Goal: Information Seeking & Learning: Check status

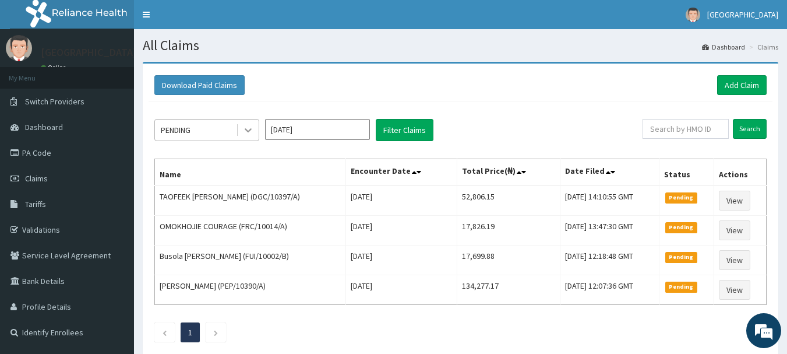
click at [243, 132] on icon at bounding box center [248, 130] width 12 height 12
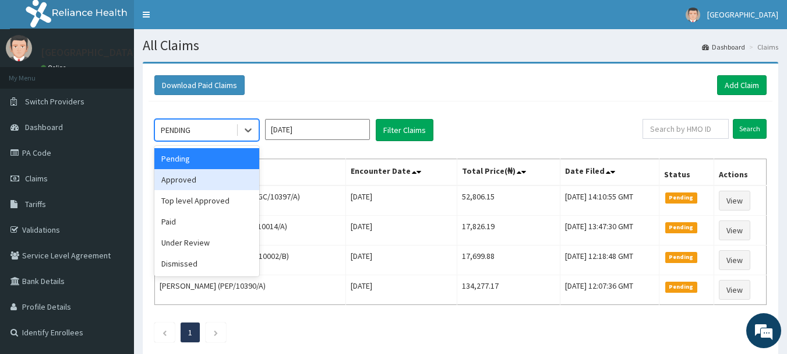
click at [236, 171] on div "Approved" at bounding box center [206, 179] width 105 height 21
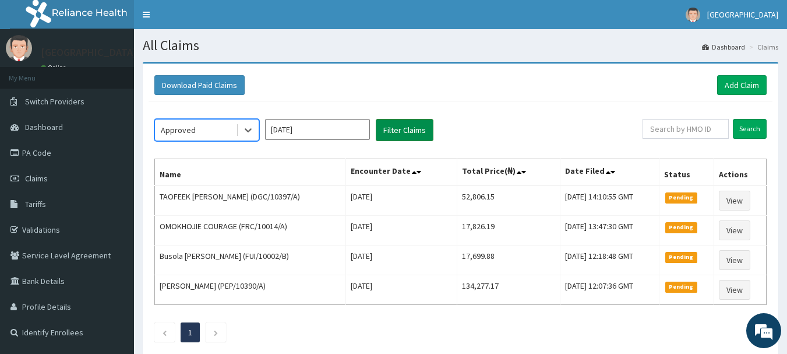
click at [388, 126] on button "Filter Claims" at bounding box center [405, 130] width 58 height 22
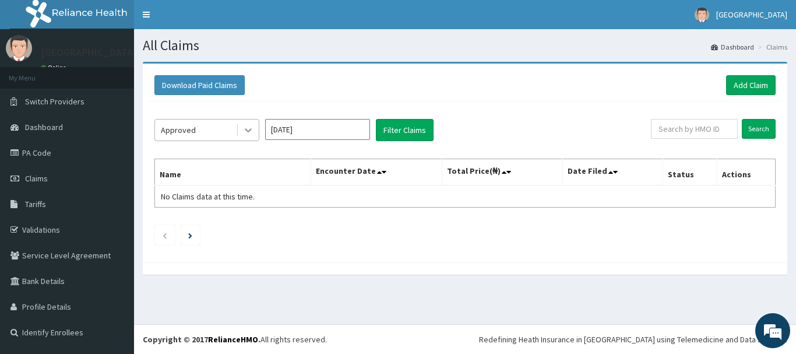
click at [242, 131] on div at bounding box center [248, 129] width 21 height 21
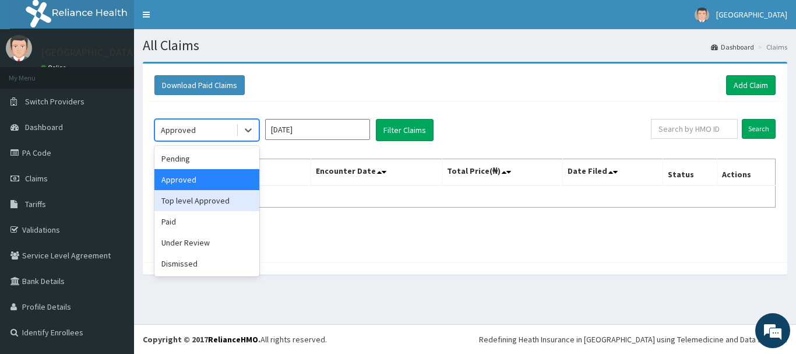
click at [199, 210] on div "Top level Approved" at bounding box center [206, 200] width 105 height 21
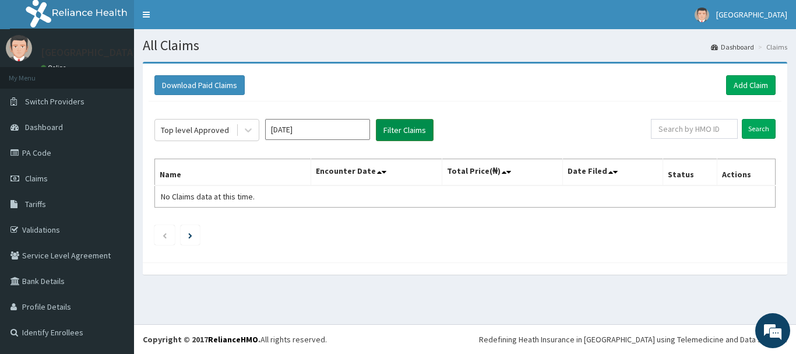
click at [407, 132] on button "Filter Claims" at bounding box center [405, 130] width 58 height 22
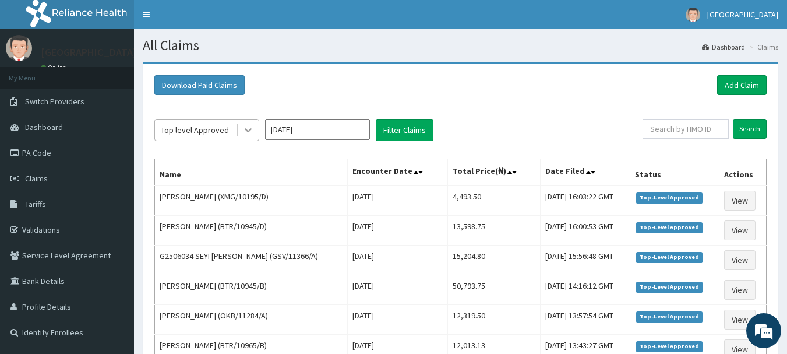
click at [247, 129] on icon at bounding box center [248, 130] width 12 height 12
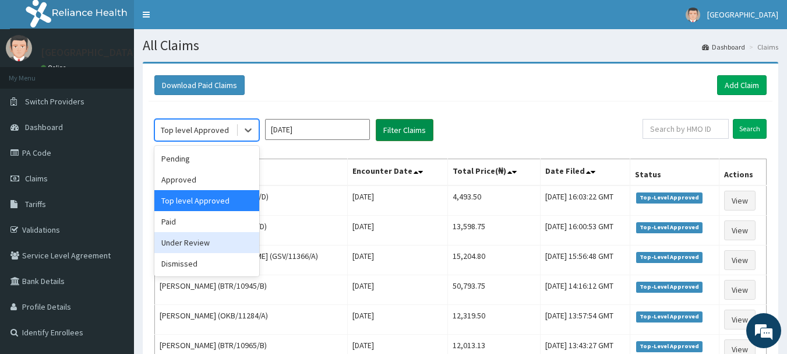
drag, startPoint x: 201, startPoint y: 242, endPoint x: 419, endPoint y: 131, distance: 244.7
click at [201, 241] on div "Under Review" at bounding box center [206, 242] width 105 height 21
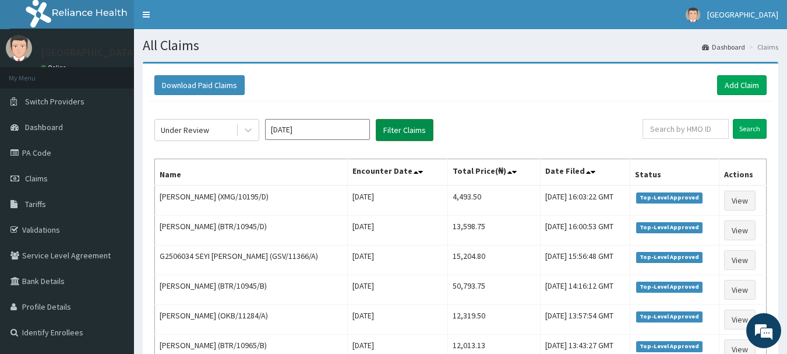
click at [428, 123] on button "Filter Claims" at bounding box center [405, 130] width 58 height 22
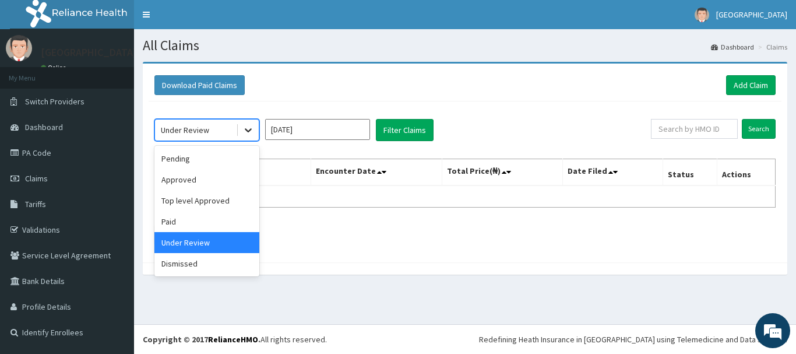
click at [245, 129] on icon at bounding box center [248, 130] width 12 height 12
click at [223, 161] on div "Pending" at bounding box center [206, 158] width 105 height 21
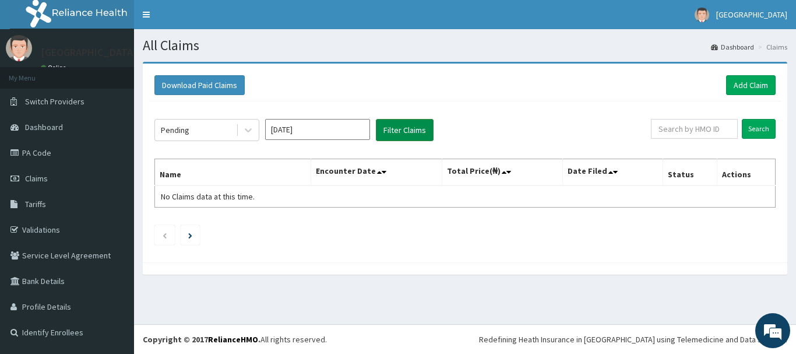
click at [406, 133] on button "Filter Claims" at bounding box center [405, 130] width 58 height 22
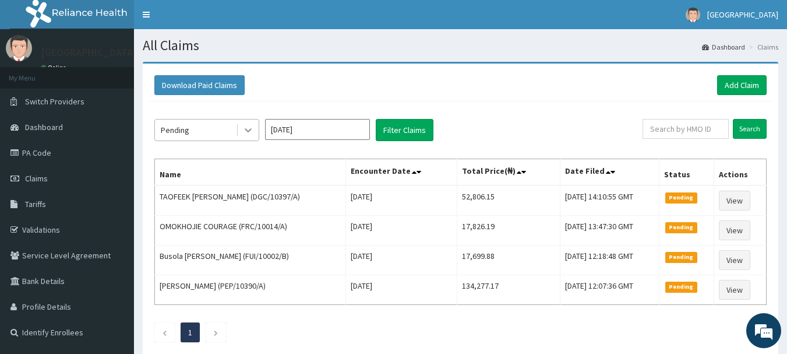
click at [248, 131] on icon at bounding box center [248, 131] width 7 height 4
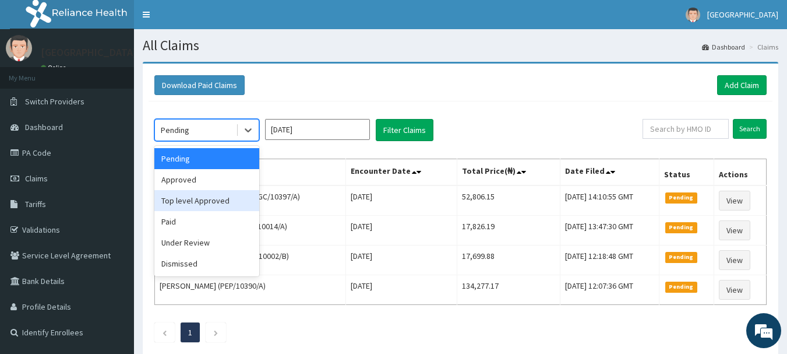
click at [199, 192] on div "Top level Approved" at bounding box center [206, 200] width 105 height 21
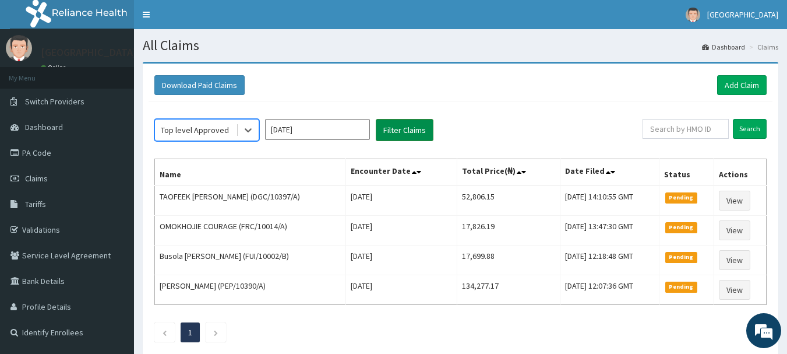
click at [411, 126] on button "Filter Claims" at bounding box center [405, 130] width 58 height 22
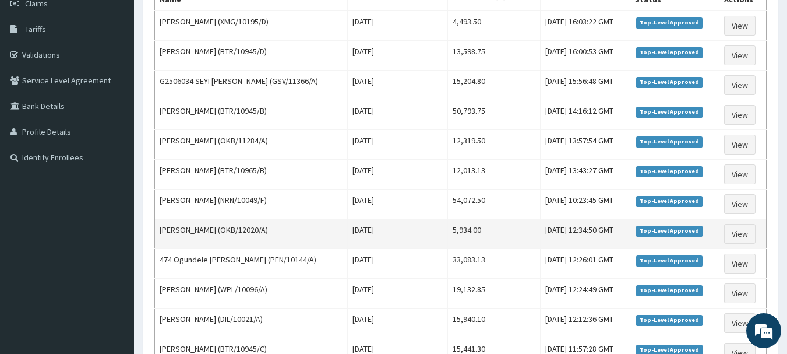
scroll to position [117, 0]
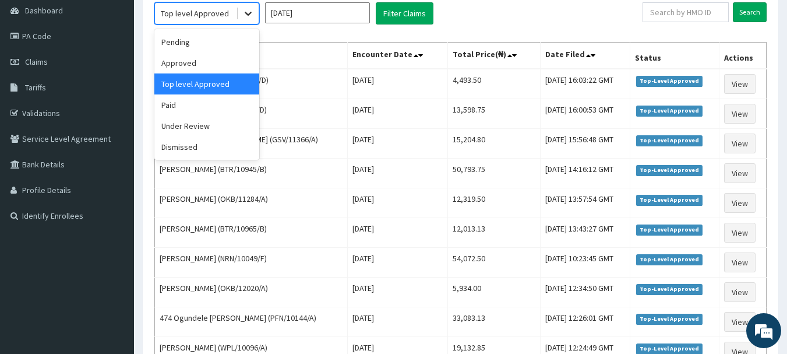
click at [247, 13] on icon at bounding box center [248, 14] width 12 height 12
click at [196, 45] on div "Pending" at bounding box center [206, 41] width 105 height 21
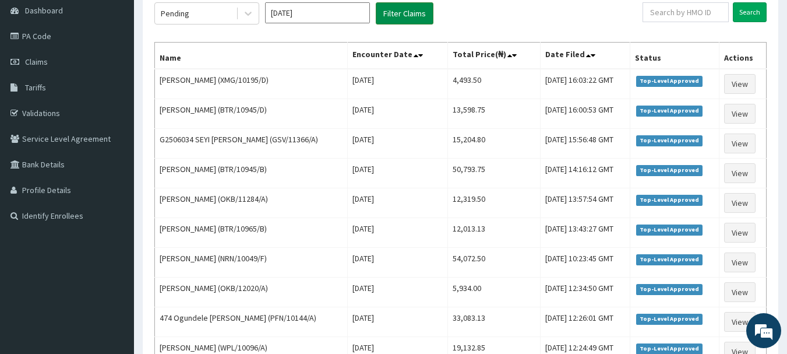
click at [407, 13] on button "Filter Claims" at bounding box center [405, 13] width 58 height 22
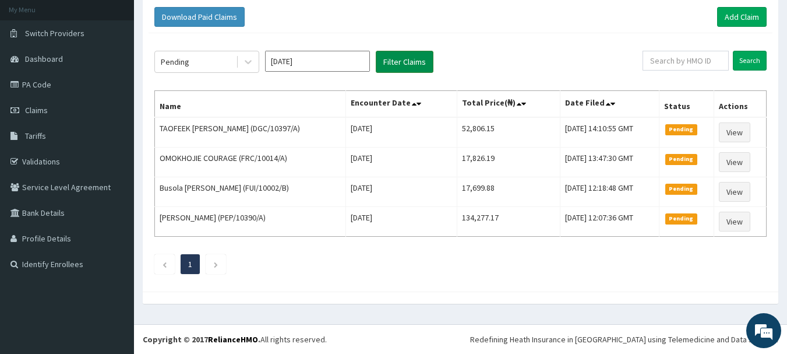
scroll to position [68, 0]
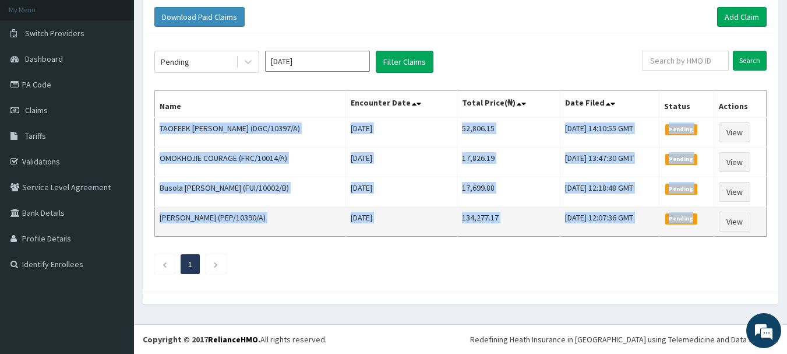
drag, startPoint x: 159, startPoint y: 122, endPoint x: 708, endPoint y: 228, distance: 559.0
click at [708, 228] on tbody "TAOFEEK [PERSON_NAME] (DGC/10397/A) [DATE] 52,806.15 [DATE] 14:10:55 GMT Pendin…" at bounding box center [461, 176] width 612 height 119
copy tbody "TAOFEEK [PERSON_NAME] (DGC/10397/A) [DATE] 52,806.15 [DATE] 14:10:55 GMT Pendin…"
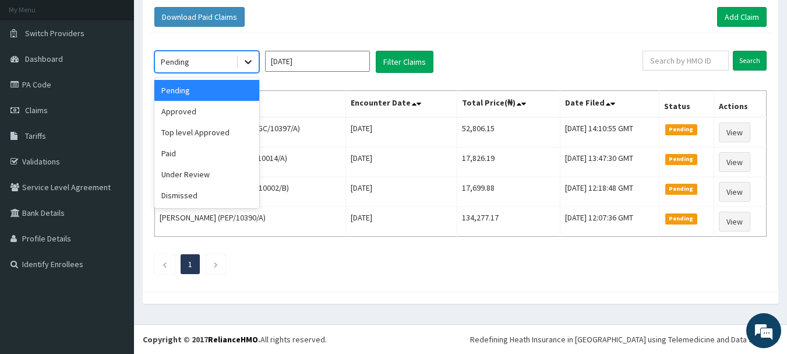
click at [252, 63] on icon at bounding box center [248, 62] width 12 height 12
click at [203, 136] on div "Top level Approved" at bounding box center [206, 132] width 105 height 21
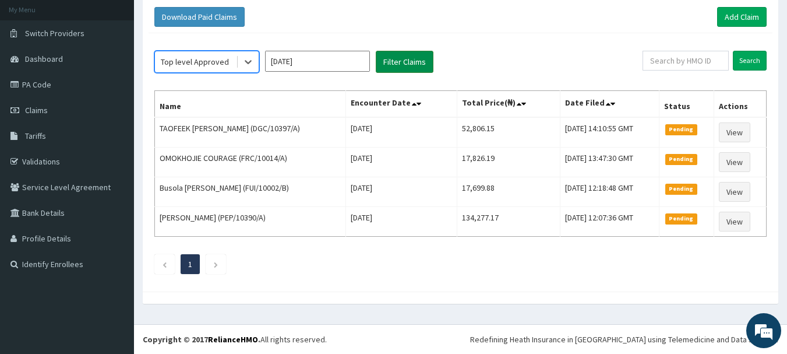
click at [411, 59] on button "Filter Claims" at bounding box center [405, 62] width 58 height 22
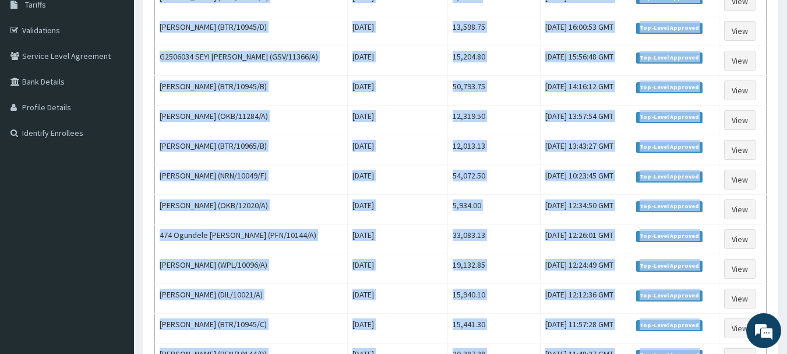
scroll to position [365, 0]
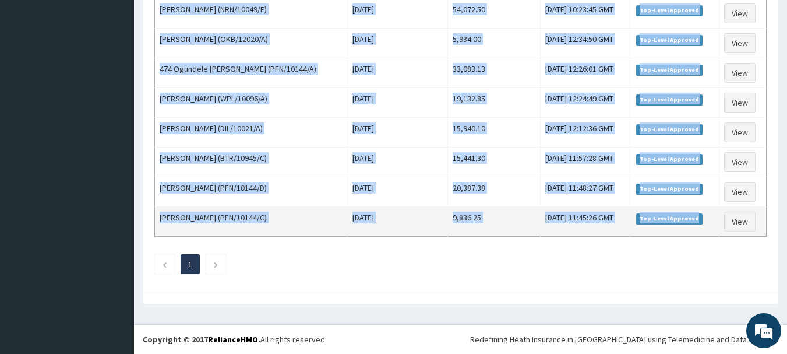
drag, startPoint x: 159, startPoint y: 195, endPoint x: 711, endPoint y: 226, distance: 553.2
click at [711, 226] on tbody "[PERSON_NAME] (XMG/10195/D) [DATE] 4,493.50 [DATE] 16:03:22 GMT Top-Level Appro…" at bounding box center [461, 28] width 612 height 417
copy tbody "[PERSON_NAME] (XMG/10195/D) [DATE] 4,493.50 [DATE] 16:03:22 GMT Top-Level Appro…"
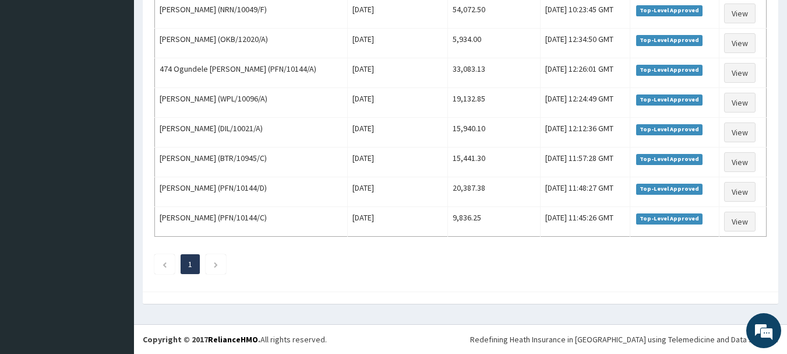
click at [463, 271] on ul "1" at bounding box center [460, 264] width 612 height 20
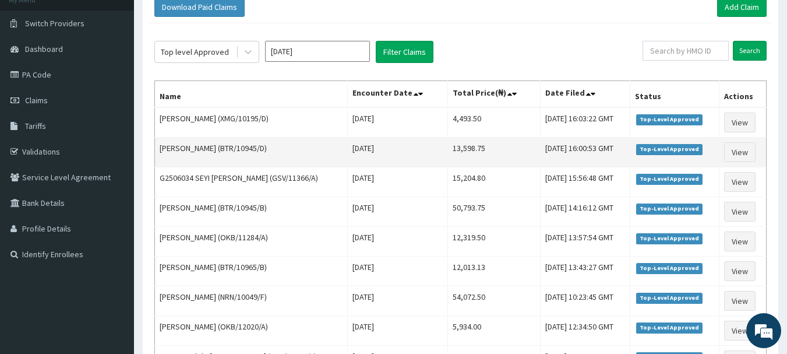
scroll to position [0, 0]
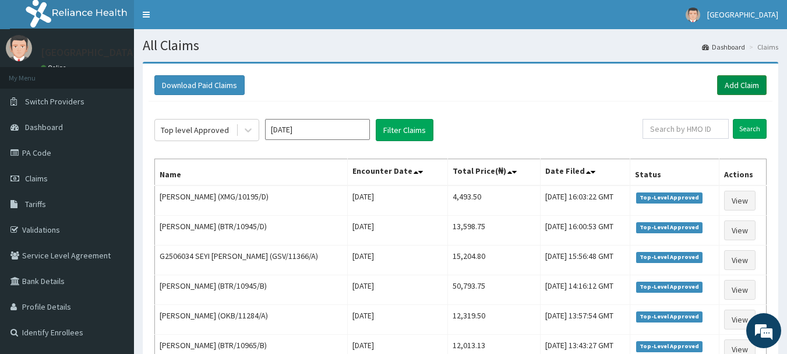
click at [734, 82] on link "Add Claim" at bounding box center [742, 85] width 50 height 20
